Goal: Check status: Check status

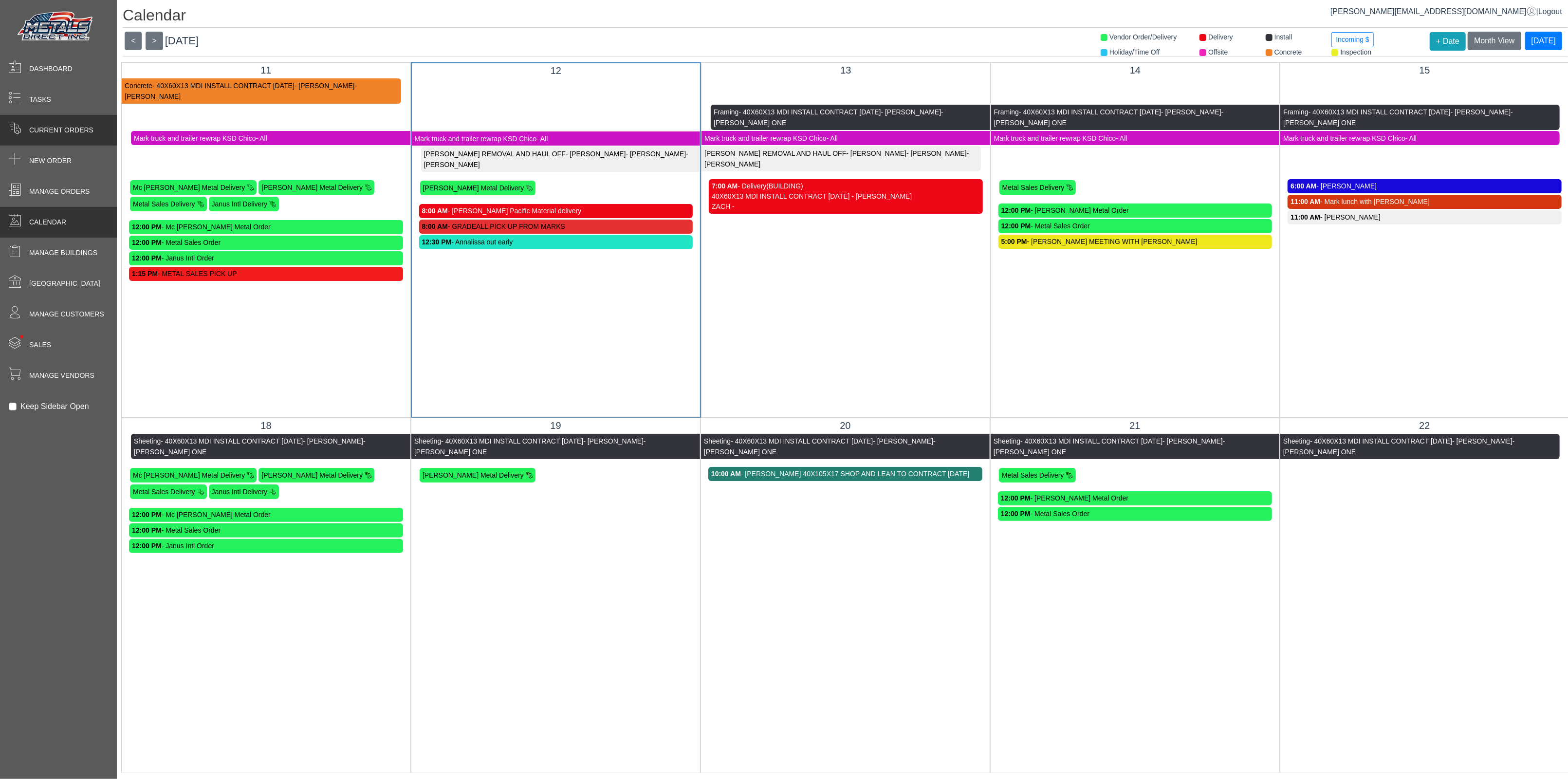
click at [49, 132] on span "Current Orders" at bounding box center [61, 130] width 64 height 10
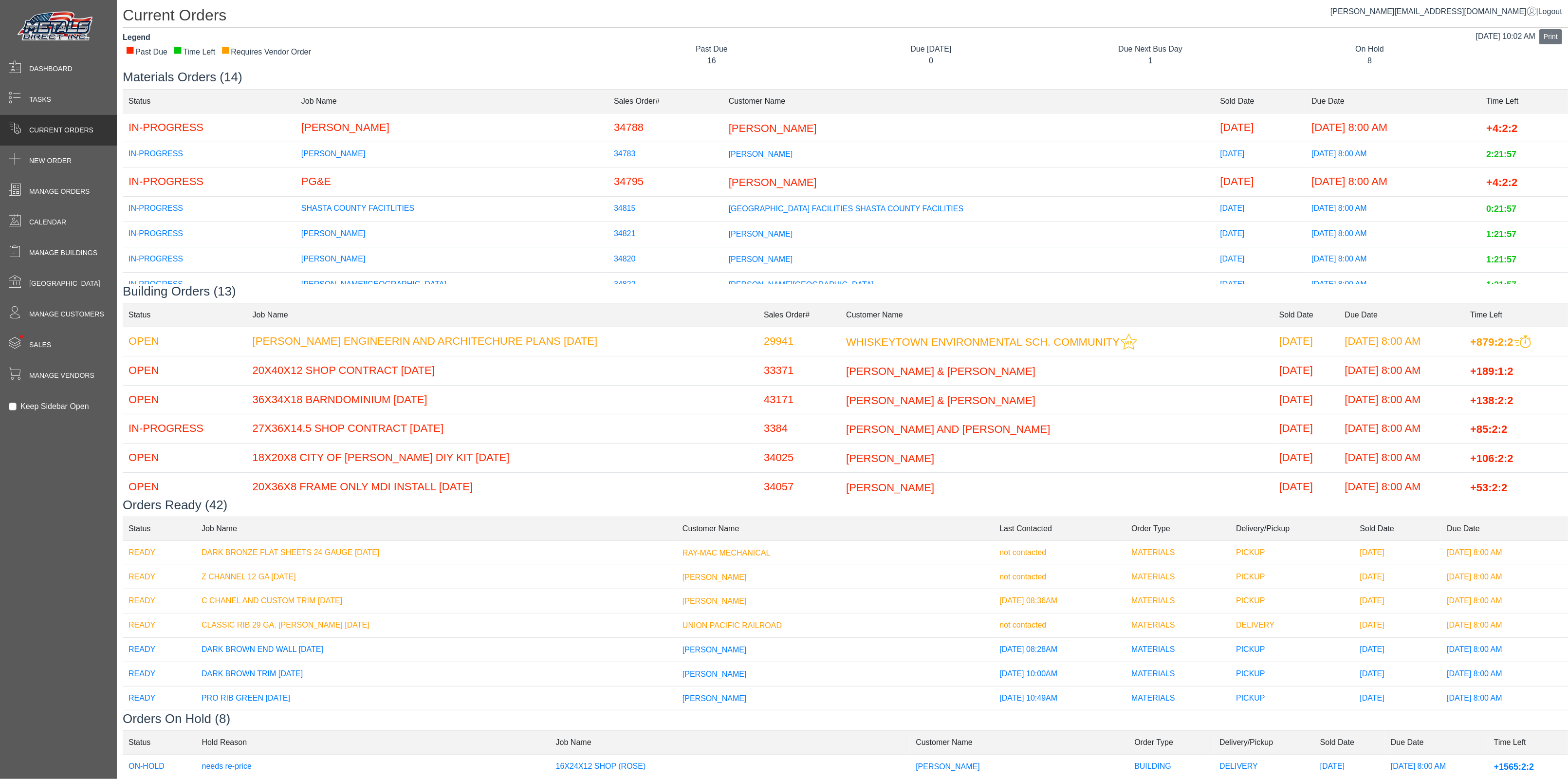
click at [322, 182] on td "PG&E" at bounding box center [452, 182] width 313 height 29
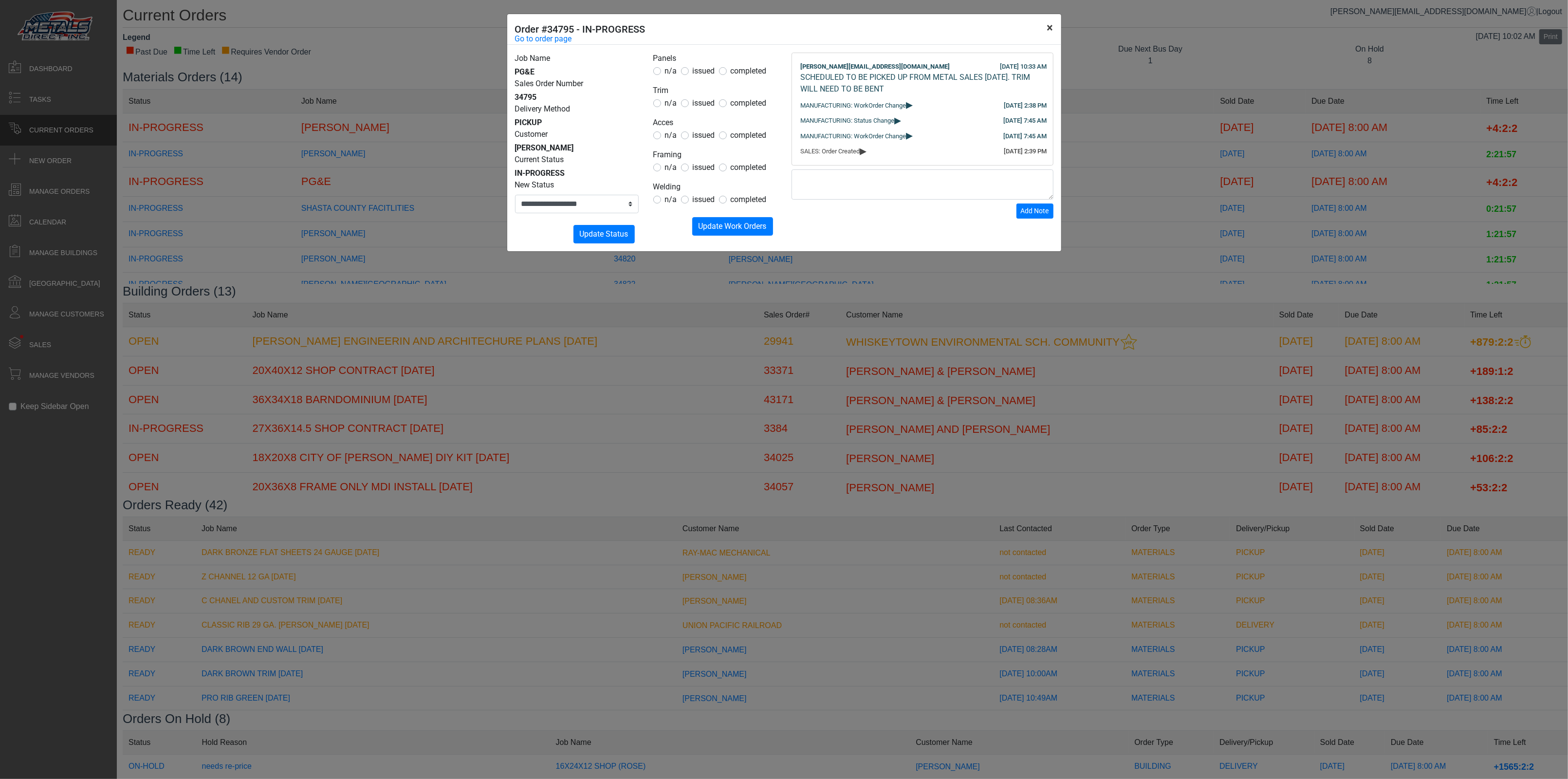
click at [1054, 28] on button "×" at bounding box center [1050, 28] width 22 height 27
